Goal: Information Seeking & Learning: Find specific page/section

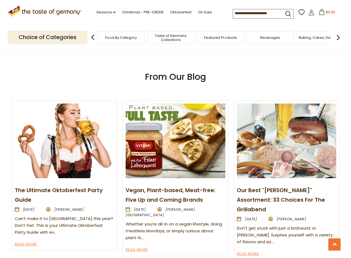
scroll to position [546, 0]
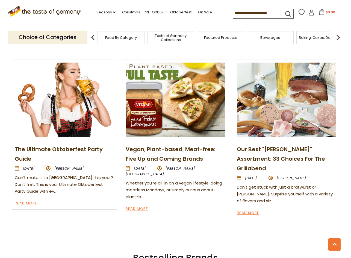
drag, startPoint x: 351, startPoint y: 129, endPoint x: 331, endPoint y: 10, distance: 119.9
click at [331, 10] on div "Free Shipping Starts at $80.00. Varies by Region. Exclusions Apply. Click here …" at bounding box center [175, 31] width 351 height 1154
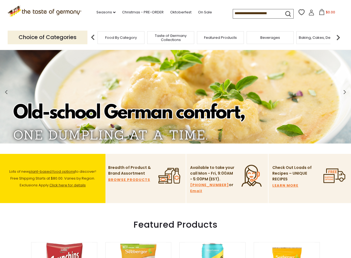
scroll to position [0, 0]
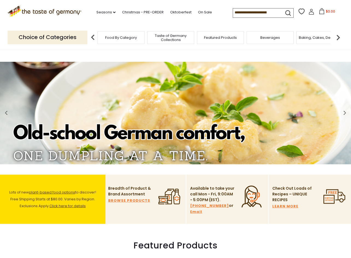
click at [217, 4] on div ".st0{fill:#EDD300;} .st1{fill:#D33E21;} .st0{fill:#EDD300;} .st1{fill:#D33E21;}…" at bounding box center [176, 12] width 336 height 25
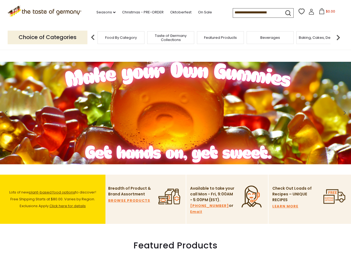
click at [338, 37] on img at bounding box center [338, 37] width 11 height 11
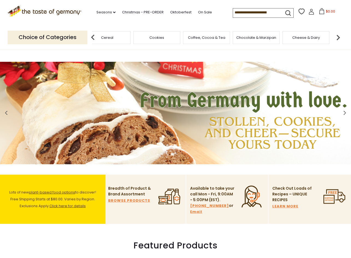
click at [338, 37] on img at bounding box center [338, 37] width 11 height 11
click at [177, 40] on span "Chocolate & Marzipan" at bounding box center [184, 38] width 40 height 4
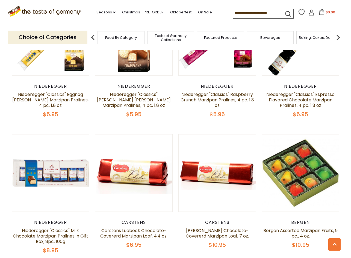
scroll to position [983, 0]
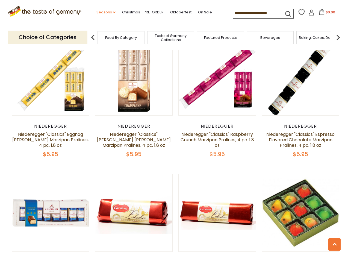
click at [104, 11] on link "Seasons dropdown_arrow" at bounding box center [105, 12] width 19 height 6
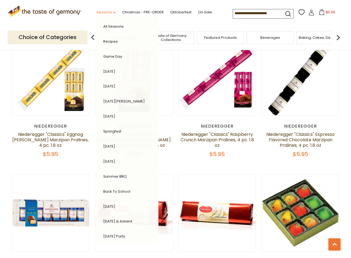
click at [104, 11] on link "Seasons dropdown_arrow" at bounding box center [105, 12] width 19 height 6
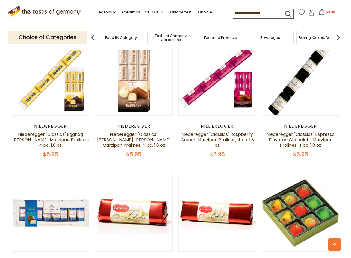
click at [94, 41] on img at bounding box center [92, 37] width 11 height 11
click at [94, 39] on img at bounding box center [92, 37] width 11 height 11
click at [92, 37] on img at bounding box center [92, 37] width 11 height 11
click at [339, 36] on img at bounding box center [338, 37] width 11 height 11
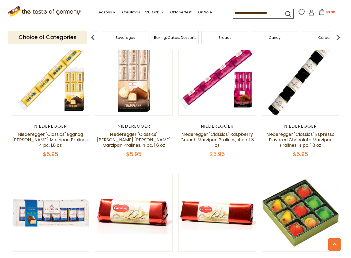
click at [339, 36] on img at bounding box center [338, 37] width 11 height 11
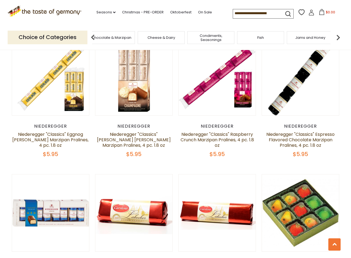
click at [339, 36] on img at bounding box center [338, 37] width 11 height 11
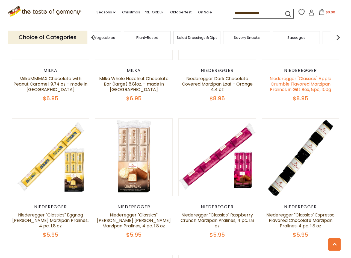
scroll to position [902, 0]
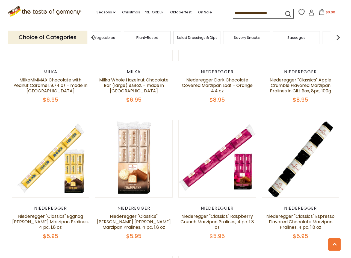
click at [340, 38] on img at bounding box center [338, 37] width 11 height 11
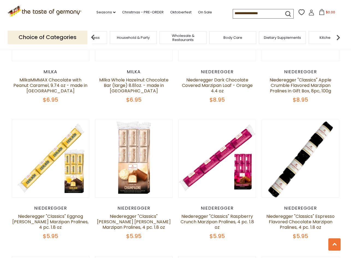
click at [283, 38] on span "Dietary Supplements" at bounding box center [282, 38] width 37 height 4
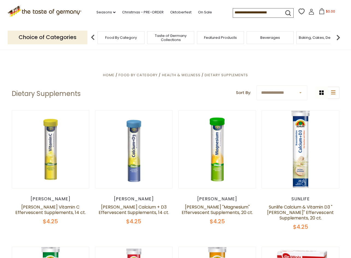
click at [337, 39] on img at bounding box center [338, 37] width 11 height 11
click at [194, 74] on span "Health & Wellness" at bounding box center [181, 74] width 39 height 5
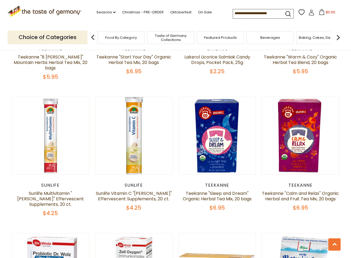
scroll to position [1011, 0]
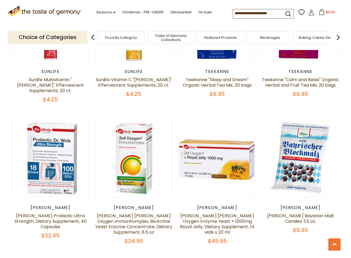
click at [340, 34] on img at bounding box center [338, 37] width 11 height 11
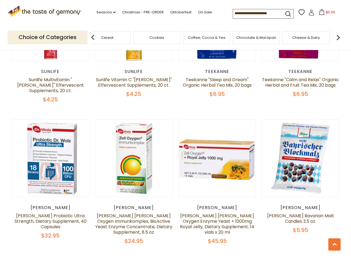
click at [340, 34] on img at bounding box center [338, 37] width 11 height 11
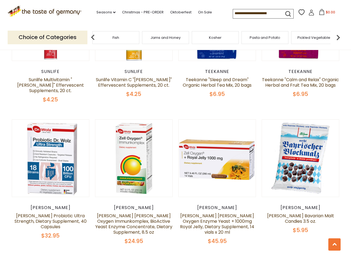
click at [340, 34] on img at bounding box center [338, 37] width 11 height 11
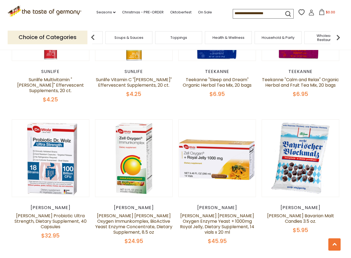
click at [340, 34] on img at bounding box center [338, 37] width 11 height 11
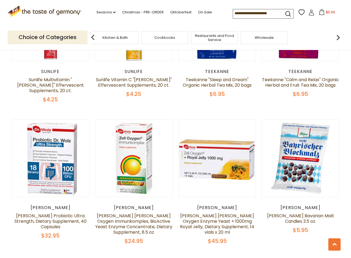
click at [340, 34] on img at bounding box center [338, 37] width 11 height 11
click at [242, 10] on input at bounding box center [256, 13] width 46 height 8
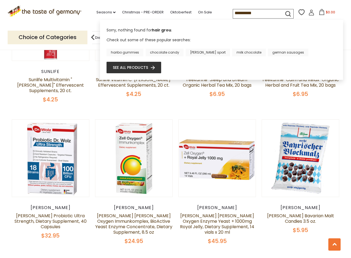
type input "**********"
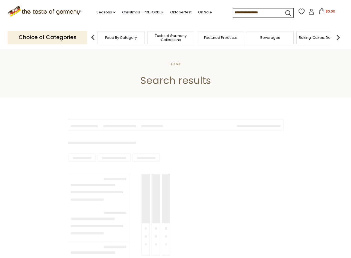
type input "**********"
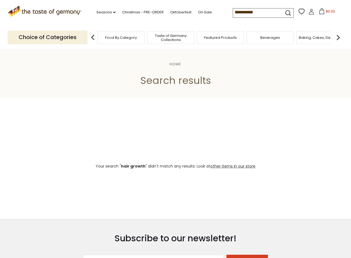
click at [259, 10] on input "**********" at bounding box center [256, 12] width 46 height 8
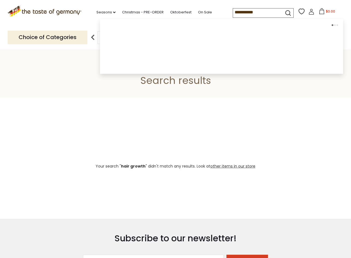
click at [259, 10] on input "**********" at bounding box center [256, 12] width 46 height 8
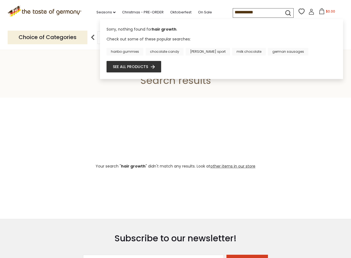
click at [38, 96] on header "Home Search results" at bounding box center [175, 74] width 351 height 48
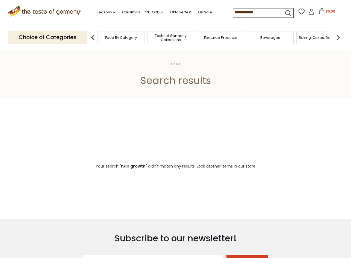
click at [55, 10] on icon ".st0{fill:#EDD300;} .st1{fill:#D33E21;}" at bounding box center [45, 11] width 74 height 11
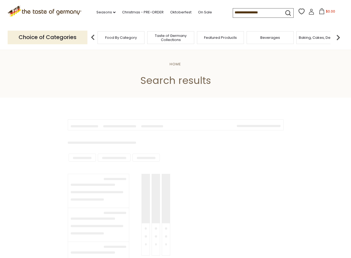
type input "**********"
